Goal: Navigation & Orientation: Understand site structure

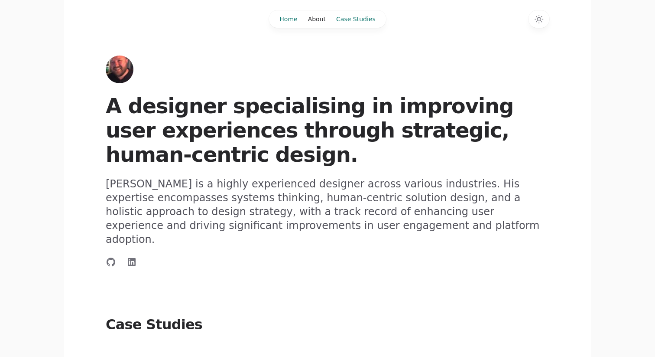
click at [344, 21] on link "Case Studies" at bounding box center [356, 18] width 50 height 17
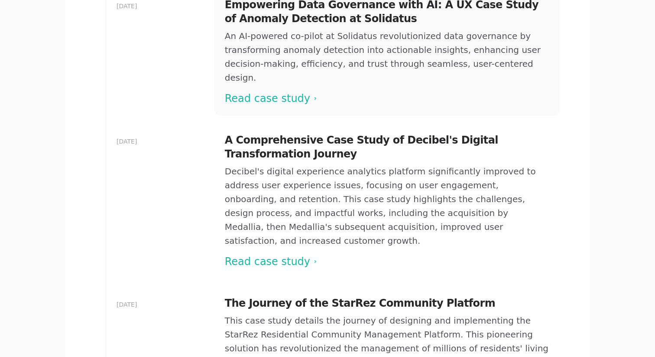
scroll to position [314, 0]
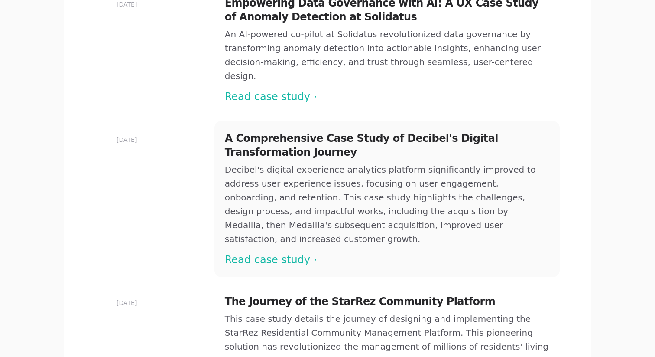
click at [265, 200] on span at bounding box center [386, 199] width 345 height 156
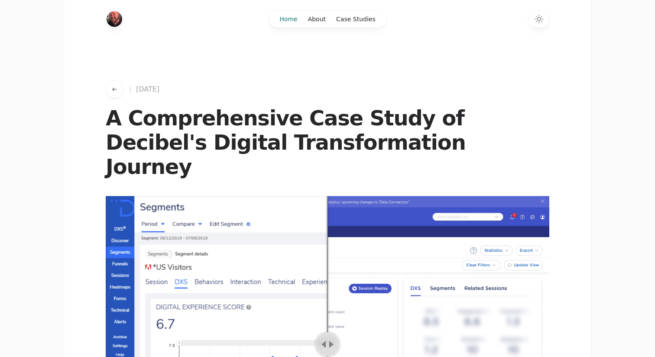
click at [289, 19] on link "Home" at bounding box center [288, 18] width 28 height 17
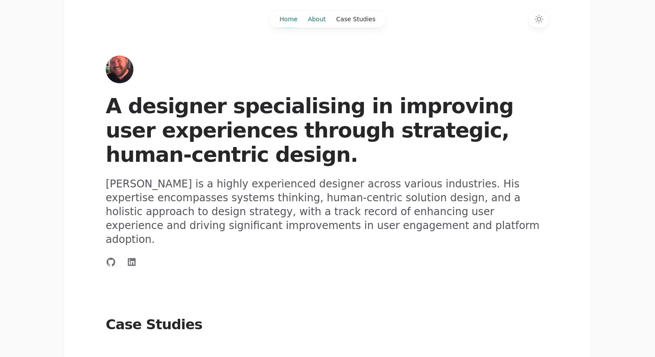
click at [316, 21] on link "About" at bounding box center [317, 18] width 28 height 17
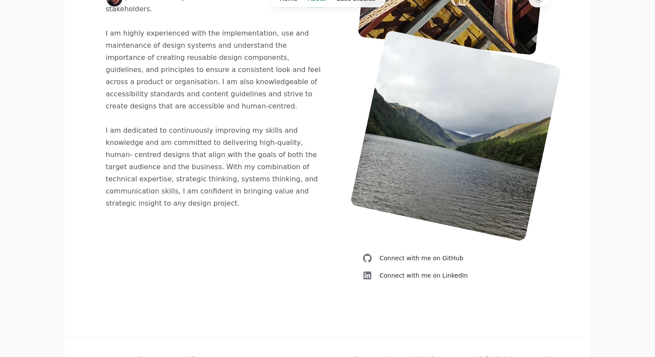
scroll to position [429, 0]
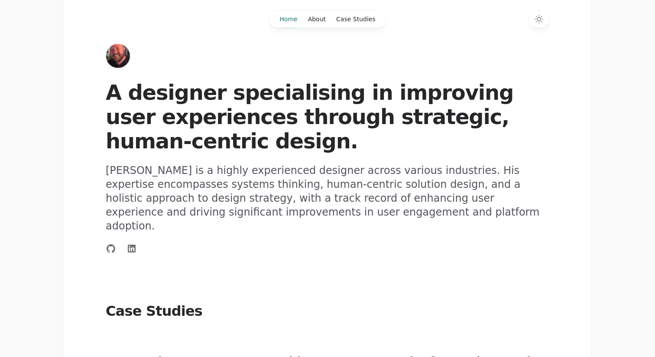
scroll to position [16, 0]
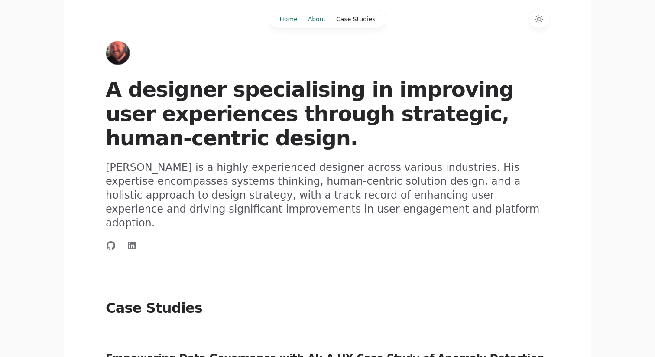
click at [323, 19] on link "About" at bounding box center [317, 18] width 28 height 17
